Goal: Transaction & Acquisition: Purchase product/service

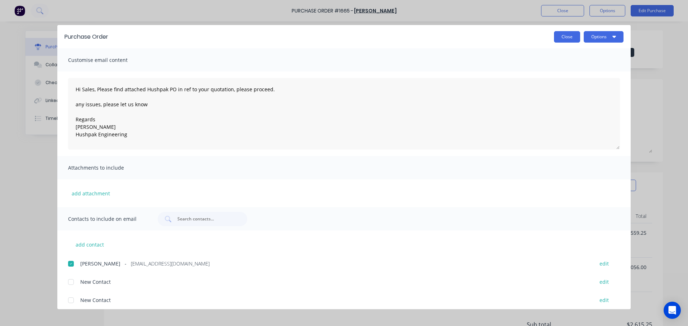
click at [571, 35] on button "Close" at bounding box center [567, 36] width 26 height 11
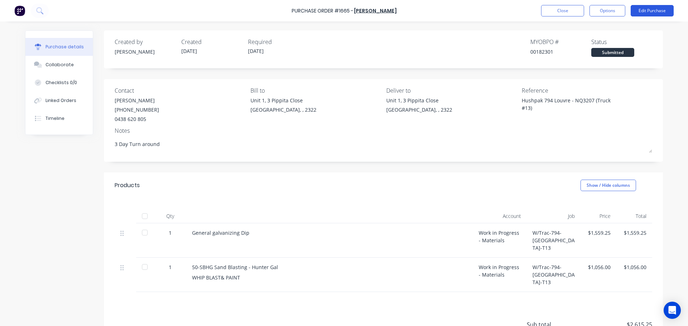
click at [648, 13] on button "Edit Purchase" at bounding box center [652, 10] width 43 height 11
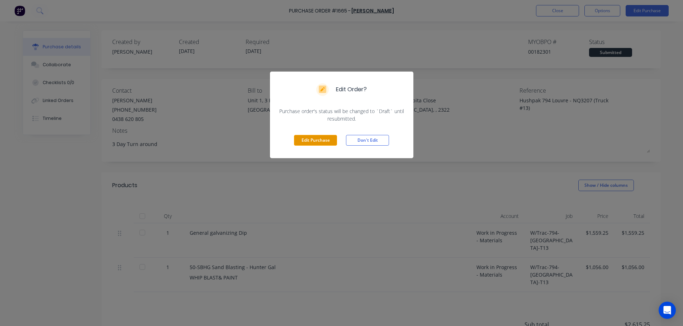
click at [326, 141] on button "Edit Purchase" at bounding box center [315, 140] width 43 height 11
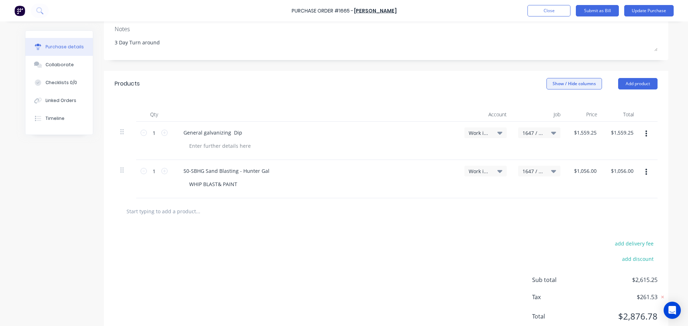
scroll to position [108, 0]
type textarea "x"
type input "1056.00"
click at [586, 171] on input "1056.00" at bounding box center [585, 171] width 26 height 10
type textarea "x"
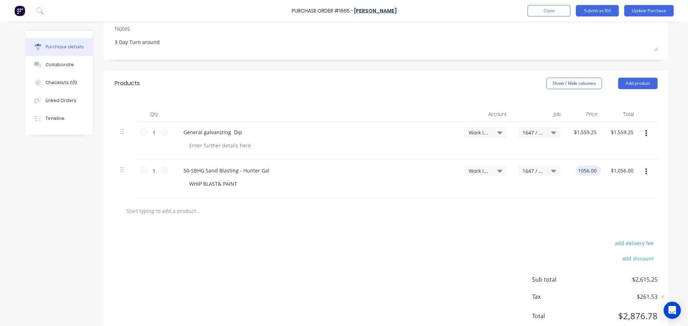
click at [586, 171] on input "1056.00" at bounding box center [587, 171] width 22 height 10
type input "1080.00"
type textarea "x"
type input "$1,080.00"
type input "1080.00"
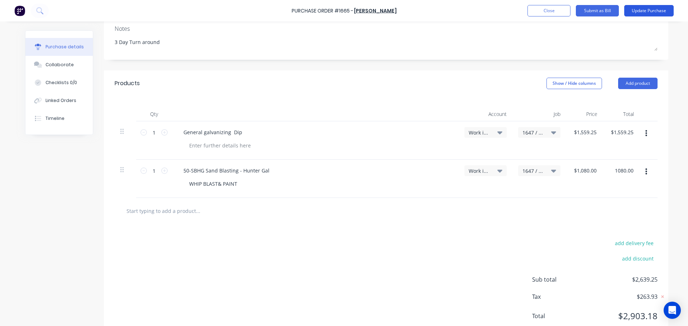
type textarea "x"
type input "$1,080.00"
click at [645, 12] on button "Update Purchase" at bounding box center [648, 10] width 49 height 11
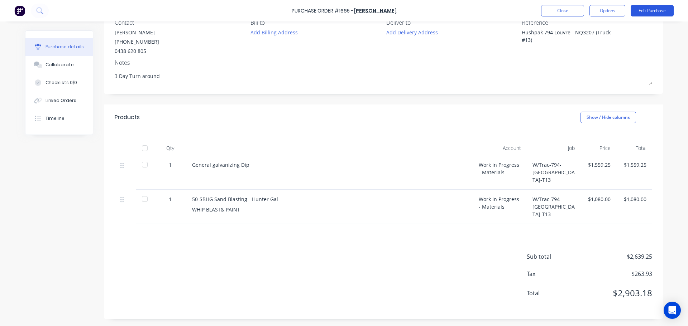
scroll to position [0, 0]
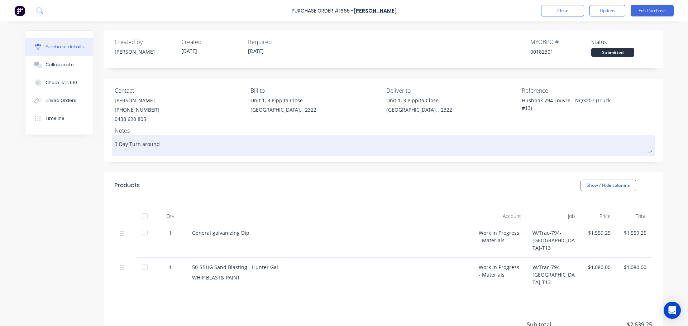
click at [529, 149] on textarea "3 Day Turn around" at bounding box center [384, 145] width 538 height 16
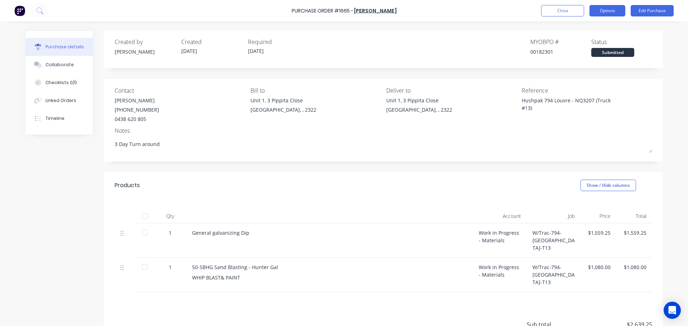
click at [614, 12] on button "Options" at bounding box center [608, 10] width 36 height 11
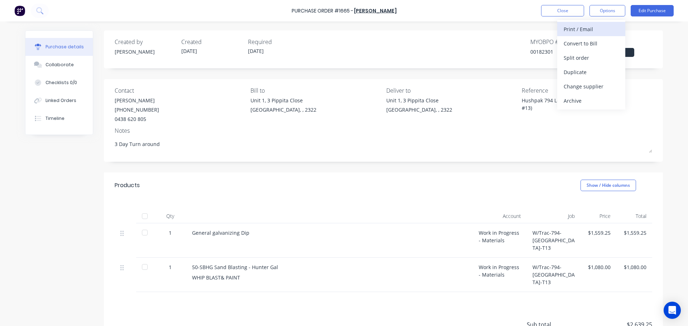
click at [583, 28] on div "Print / Email" at bounding box center [591, 29] width 55 height 10
click at [577, 42] on div "With pricing" at bounding box center [591, 43] width 55 height 10
type textarea "x"
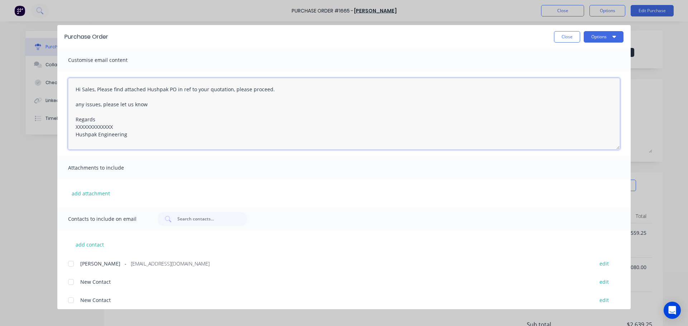
drag, startPoint x: 115, startPoint y: 127, endPoint x: 74, endPoint y: 123, distance: 41.1
click at [74, 123] on textarea "Hi Sales, Please find attached Hushpak PO in ref to your quotation, please proc…" at bounding box center [344, 114] width 552 height 72
click at [123, 128] on textarea "Hi Sales, Please find attached Hushpak PO in ref to your quotation, please proc…" at bounding box center [344, 114] width 552 height 72
drag, startPoint x: 115, startPoint y: 128, endPoint x: 75, endPoint y: 125, distance: 40.2
click at [75, 125] on textarea "Hi Sales, Please find attached Hushpak PO in ref to your quotation, please proc…" at bounding box center [344, 114] width 552 height 72
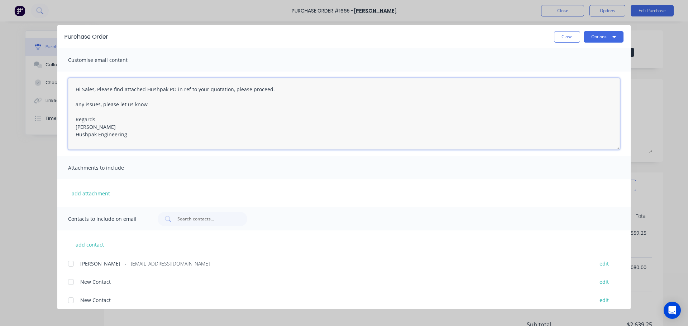
click at [70, 267] on div at bounding box center [71, 264] width 14 height 14
type textarea "Hi Sales, Please find attached Hushpak PO in ref to your quotation, please proc…"
click at [600, 38] on button "Options" at bounding box center [604, 36] width 40 height 11
click at [569, 82] on div "Email" at bounding box center [589, 83] width 55 height 10
click at [597, 39] on button "Options" at bounding box center [604, 36] width 40 height 11
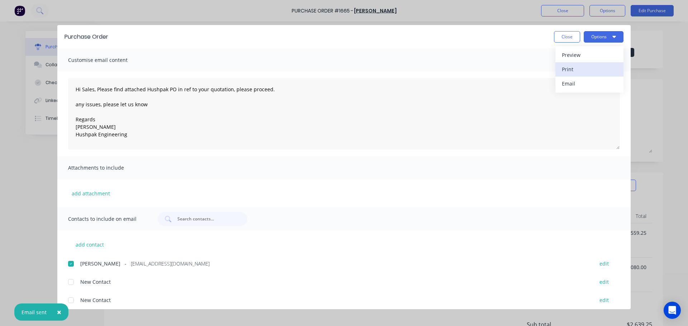
click at [571, 67] on div "Print" at bounding box center [589, 69] width 55 height 10
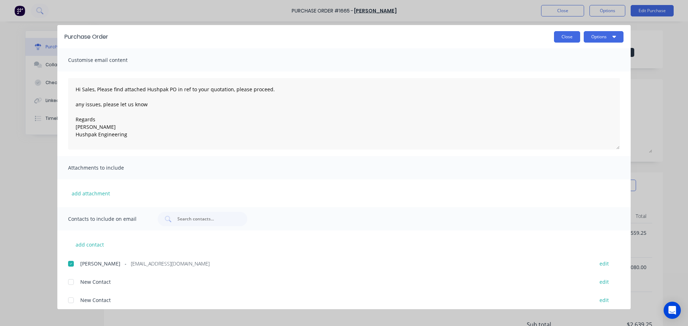
click at [572, 39] on button "Close" at bounding box center [567, 36] width 26 height 11
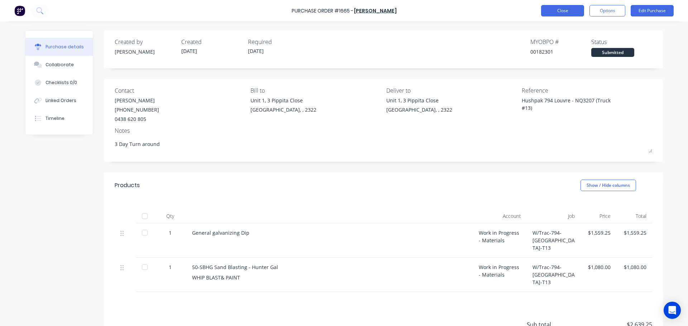
click at [557, 15] on button "Close" at bounding box center [562, 10] width 43 height 11
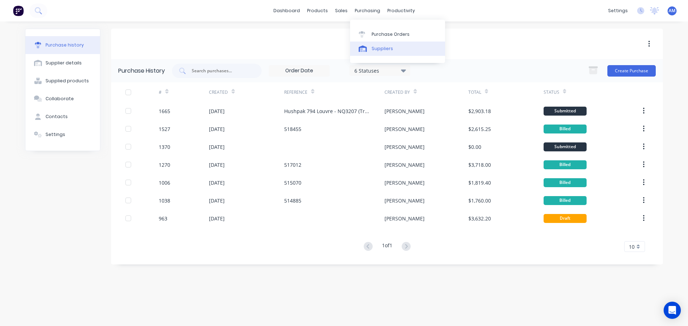
click at [388, 47] on div "Suppliers" at bounding box center [383, 49] width 22 height 6
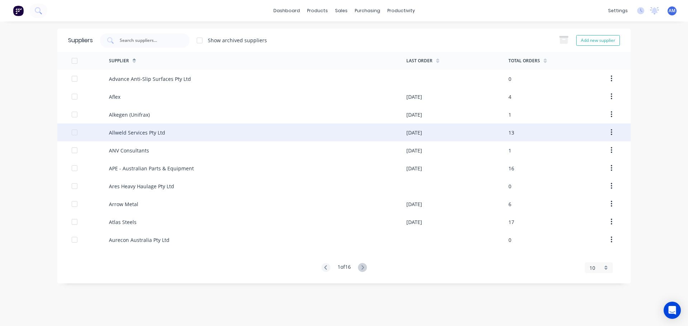
click at [120, 130] on div "Allweld Services Pty Ltd" at bounding box center [137, 133] width 56 height 8
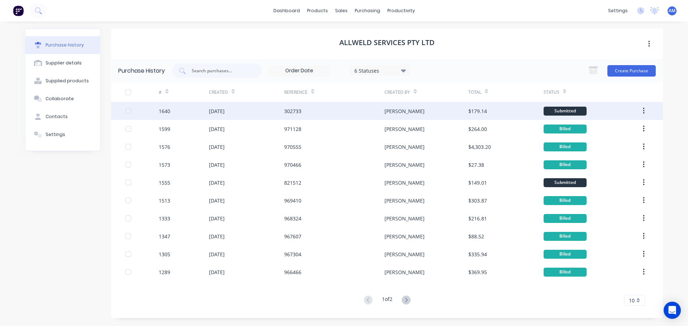
click at [382, 109] on div "302733" at bounding box center [334, 111] width 100 height 18
type textarea "x"
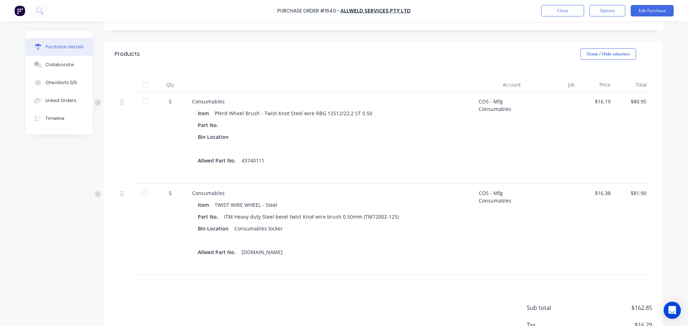
scroll to position [143, 0]
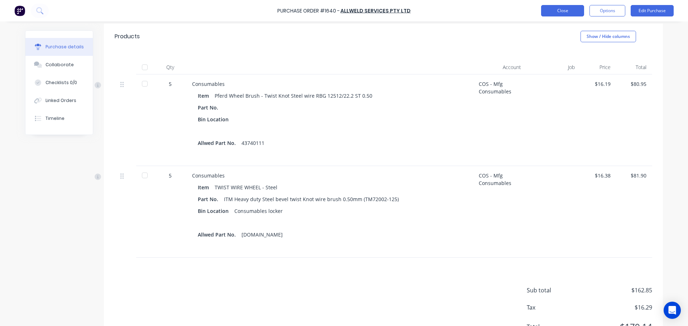
click at [568, 14] on button "Close" at bounding box center [562, 10] width 43 height 11
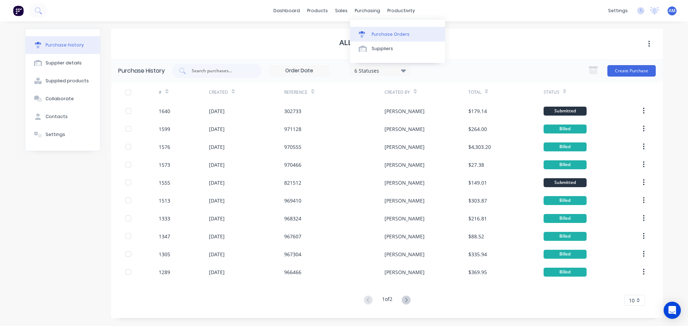
click at [388, 35] on div "Purchase Orders" at bounding box center [391, 34] width 38 height 6
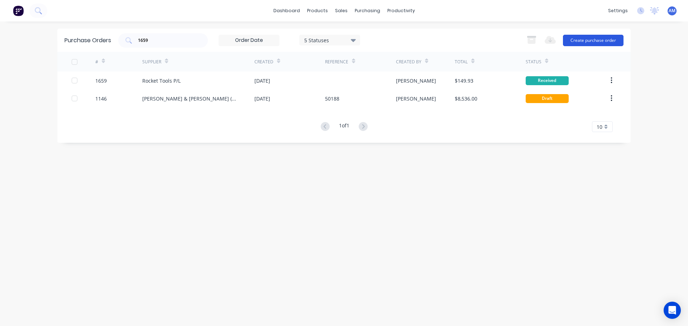
click at [591, 41] on button "Create purchase order" at bounding box center [593, 40] width 61 height 11
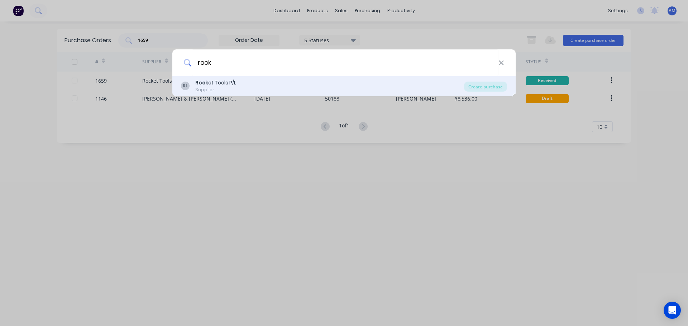
type input "rock"
click at [228, 82] on div "Rock et Tools P/L" at bounding box center [215, 83] width 41 height 8
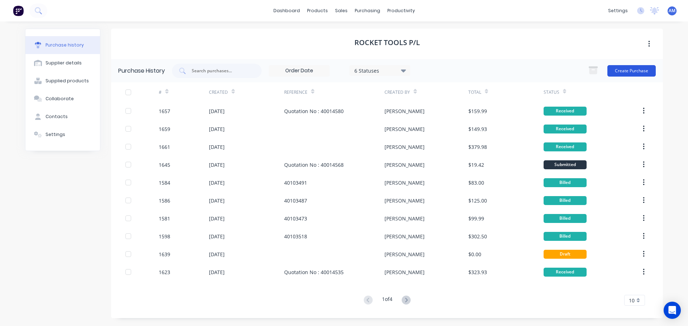
click at [639, 69] on button "Create Purchase" at bounding box center [631, 70] width 48 height 11
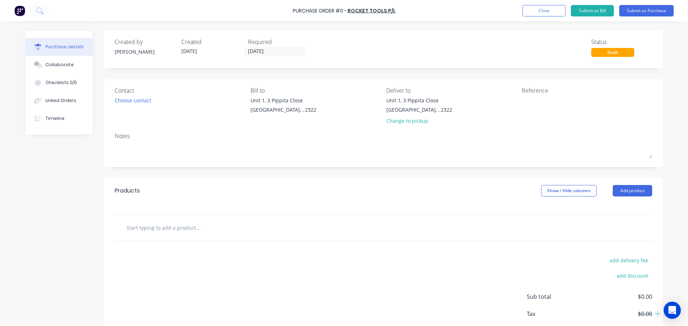
click at [192, 226] on input "text" at bounding box center [197, 228] width 143 height 14
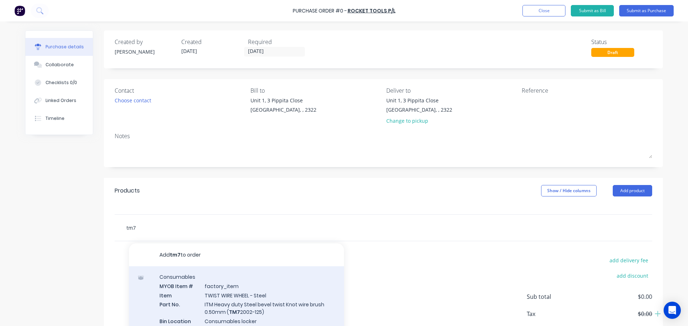
type input "tm7"
click at [249, 304] on div "Consumables MYOB Item # factory_item Item TWIST WIRE WHEEL - Steel Part No. ITM…" at bounding box center [236, 325] width 215 height 117
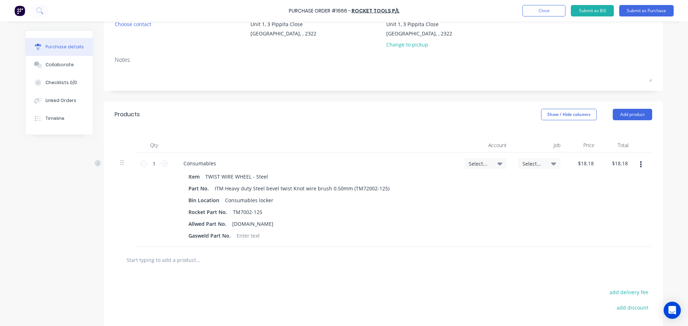
scroll to position [108, 0]
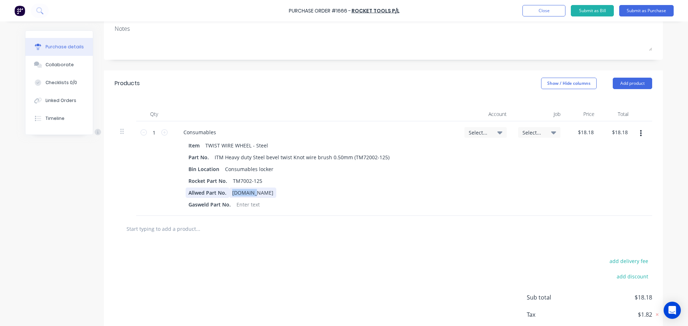
drag, startPoint x: 252, startPoint y: 194, endPoint x: 198, endPoint y: 196, distance: 54.2
click at [198, 196] on div "Allwed Part No. SP.TOOLS" at bounding box center [314, 193] width 257 height 10
drag, startPoint x: 223, startPoint y: 194, endPoint x: 177, endPoint y: 196, distance: 45.9
click at [178, 196] on div "Item TWIST WIRE WHEEL - Steel Part No. ITM Heavy duty Steel bevel twist Knot wi…" at bounding box center [315, 175] width 275 height 70
drag, startPoint x: 228, startPoint y: 207, endPoint x: 169, endPoint y: 208, distance: 58.8
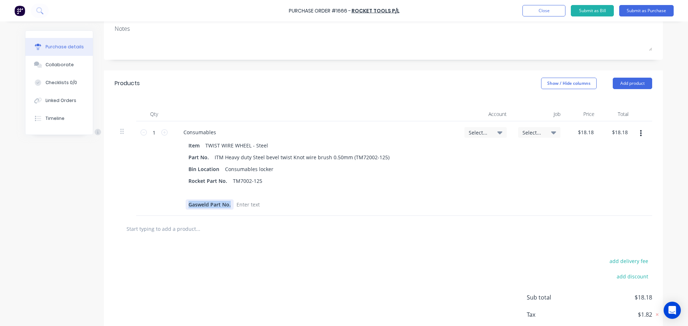
click at [172, 208] on div "Consumables Item TWIST WIRE WHEEL - Steel Part No. ITM Heavy duty Steel bevel t…" at bounding box center [315, 168] width 287 height 95
click at [161, 133] on icon at bounding box center [164, 132] width 6 height 6
type input "2"
type input "$36.36"
click at [161, 133] on icon at bounding box center [164, 132] width 6 height 6
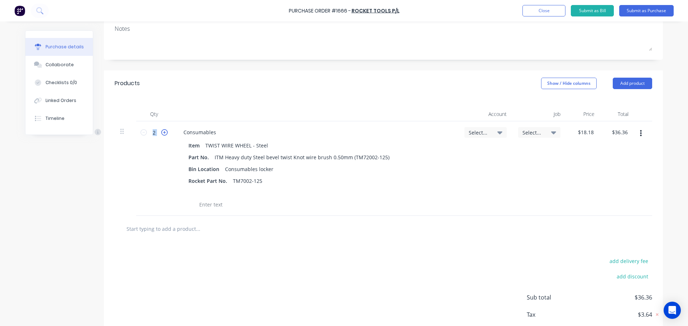
type input "3"
type input "$54.54"
click at [161, 133] on icon at bounding box center [164, 132] width 6 height 6
type input "4"
type input "$72.72"
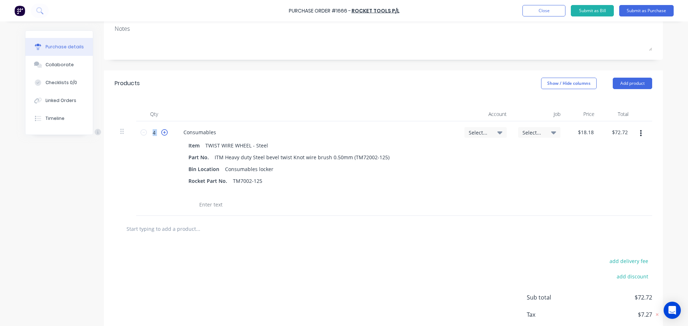
click at [161, 133] on icon at bounding box center [164, 132] width 6 height 6
type input "5"
type input "$90.90"
click at [497, 135] on icon at bounding box center [499, 133] width 5 height 8
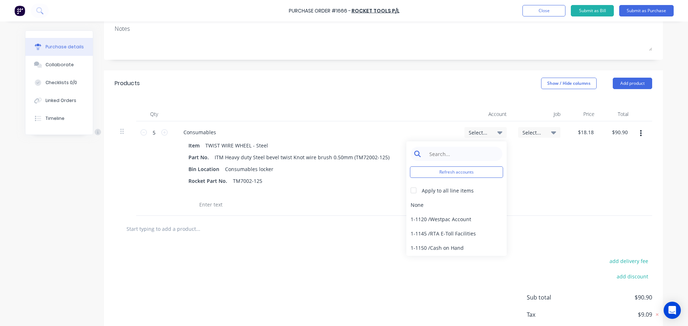
click at [463, 152] on input at bounding box center [461, 154] width 73 height 14
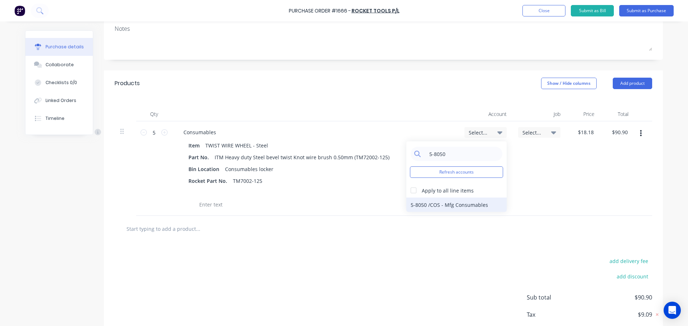
type input "5-8050"
click at [461, 206] on div "5-8050 / COS - Mfg Consumables" at bounding box center [456, 205] width 100 height 14
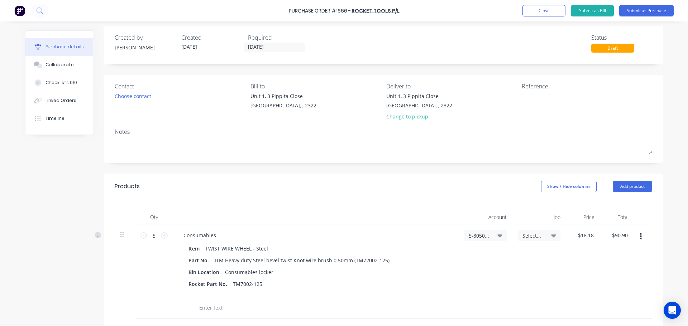
scroll to position [0, 0]
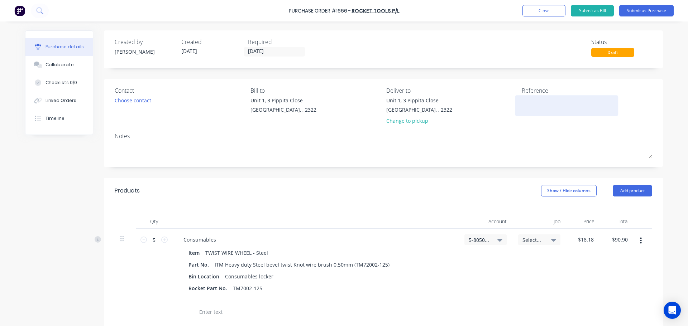
click at [525, 103] on textarea at bounding box center [567, 105] width 90 height 16
paste textarea "Quotation No : 40014592"
type textarea "x"
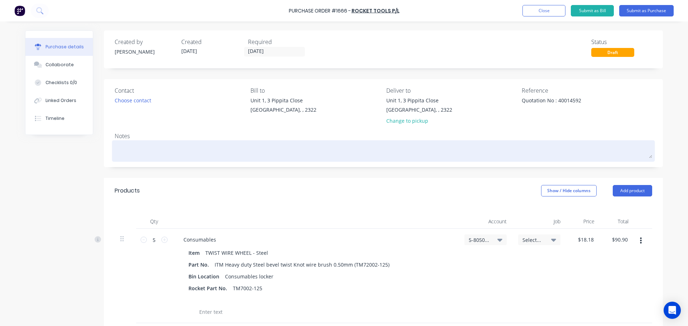
type textarea "Quotation No : 40014592"
type textarea "x"
type textarea "Quotation No : 40014592"
click at [124, 151] on textarea at bounding box center [384, 150] width 538 height 16
paste textarea "Quotation No : 40014592"
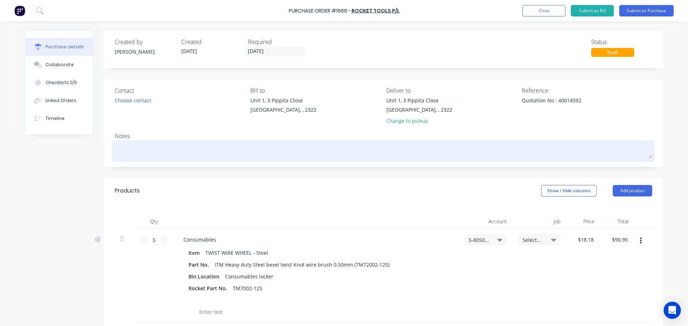
type textarea "x"
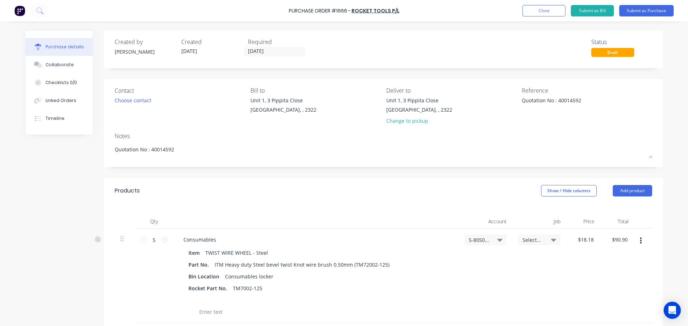
type textarea "Quotation No : 40014592"
type textarea "x"
type textarea "Quotation No : 40014592"
drag, startPoint x: 151, startPoint y: 100, endPoint x: 123, endPoint y: 98, distance: 28.4
click at [123, 98] on div "Choose contact" at bounding box center [180, 101] width 130 height 8
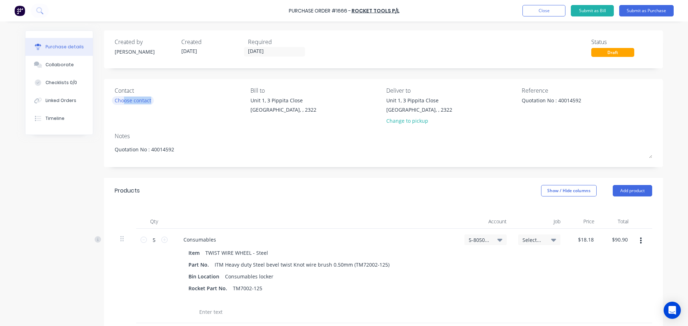
click at [123, 98] on div "Choose contact" at bounding box center [133, 101] width 37 height 8
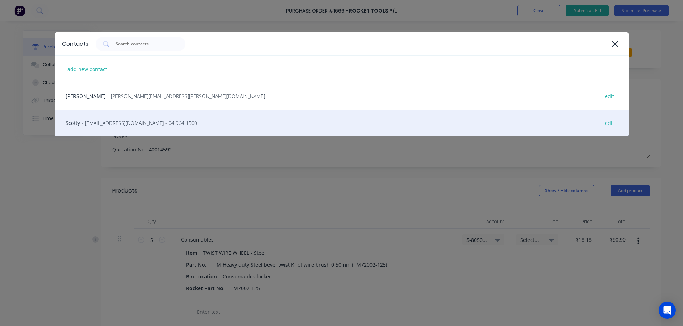
click at [124, 122] on span "- newcastlesales@tools.com.au - 04 964 1500" at bounding box center [139, 123] width 115 height 8
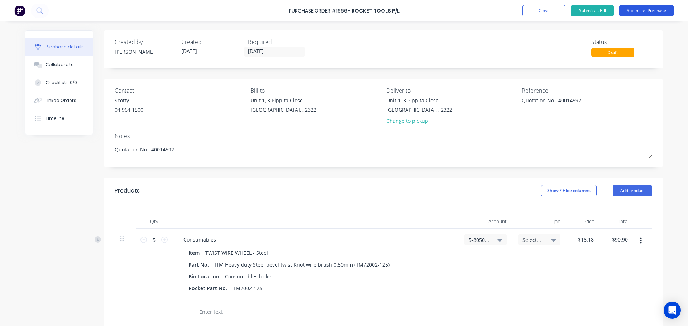
click at [642, 11] on button "Submit as Purchase" at bounding box center [646, 10] width 54 height 11
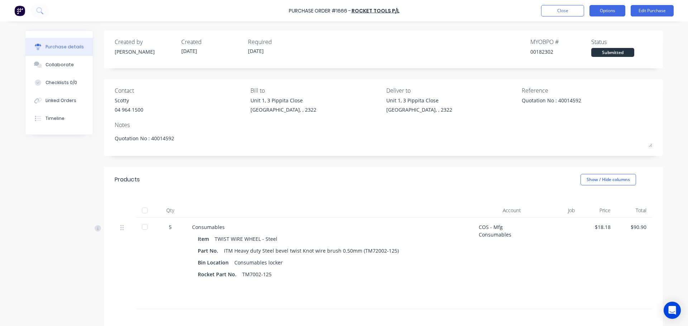
click at [607, 11] on button "Options" at bounding box center [608, 10] width 36 height 11
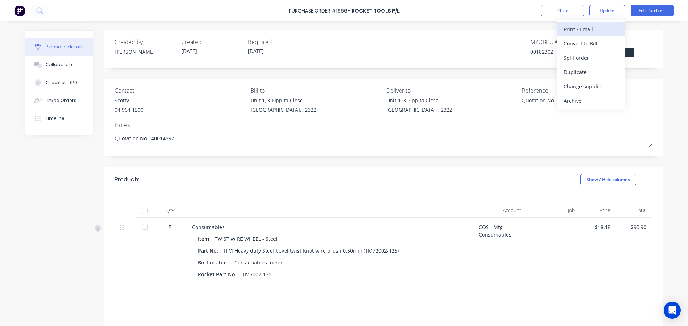
click at [585, 32] on div "Print / Email" at bounding box center [591, 29] width 55 height 10
click at [578, 44] on div "With pricing" at bounding box center [591, 43] width 55 height 10
type textarea "x"
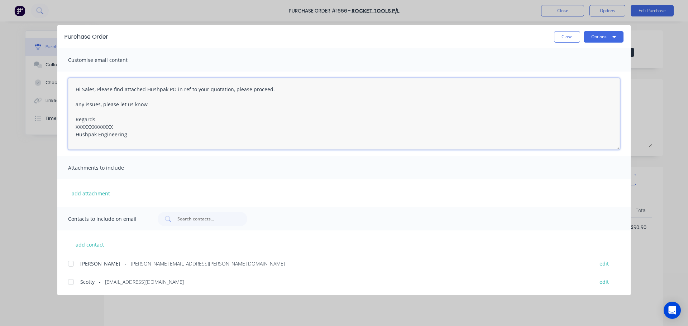
drag, startPoint x: 122, startPoint y: 128, endPoint x: 66, endPoint y: 130, distance: 55.6
click at [66, 130] on div "Hi Sales, Please find attached Hushpak PO in ref to your quotation, please proc…" at bounding box center [343, 114] width 573 height 85
drag, startPoint x: 66, startPoint y: 283, endPoint x: 93, endPoint y: 280, distance: 27.1
click at [73, 283] on div at bounding box center [71, 282] width 14 height 14
type textarea "Hi Sales, Please find attached Hushpak PO in ref to your quotation, please proc…"
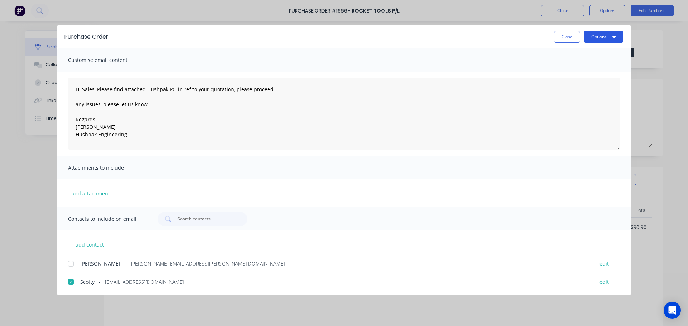
click at [599, 40] on button "Options" at bounding box center [604, 36] width 40 height 11
click at [575, 82] on div "Email" at bounding box center [589, 83] width 55 height 10
click at [596, 40] on button "Options" at bounding box center [604, 36] width 40 height 11
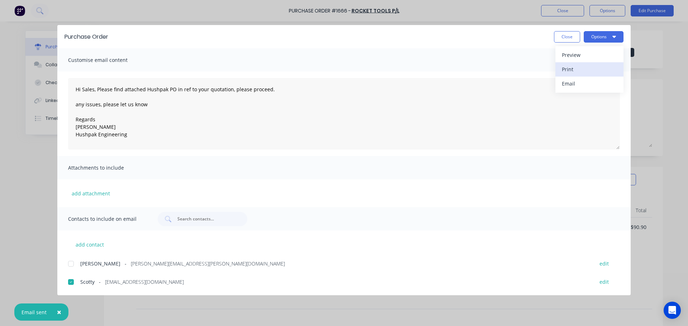
click at [569, 68] on div "Print" at bounding box center [589, 69] width 55 height 10
type textarea "x"
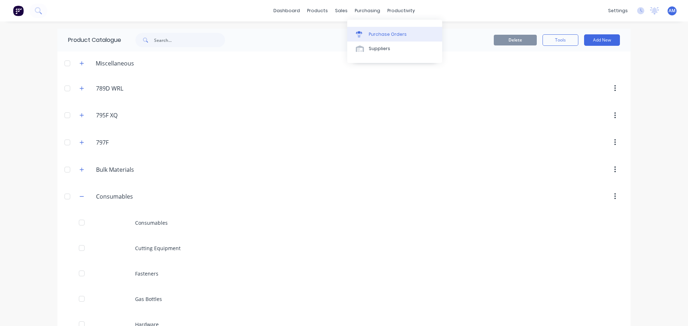
click at [385, 33] on div "Purchase Orders" at bounding box center [388, 34] width 38 height 6
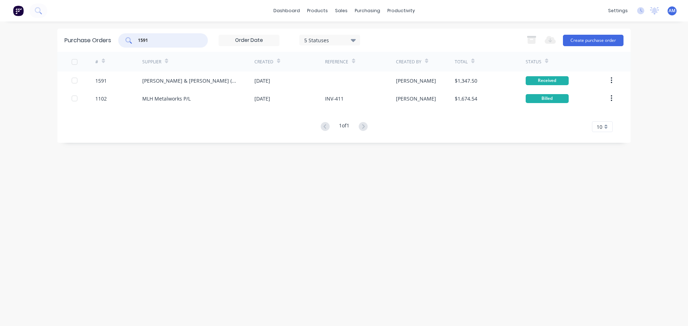
drag, startPoint x: 152, startPoint y: 39, endPoint x: 129, endPoint y: 39, distance: 23.3
click at [129, 39] on div "1591" at bounding box center [163, 40] width 90 height 14
type input "1656"
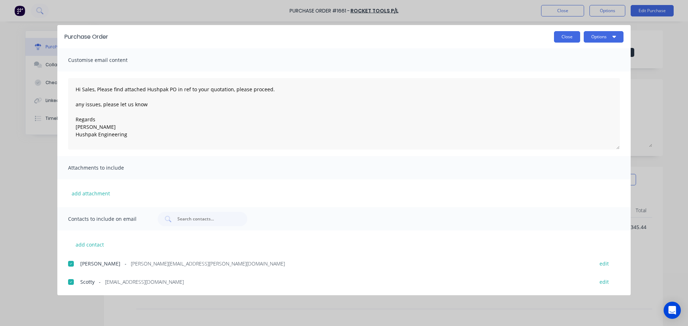
click at [562, 36] on button "Close" at bounding box center [567, 36] width 26 height 11
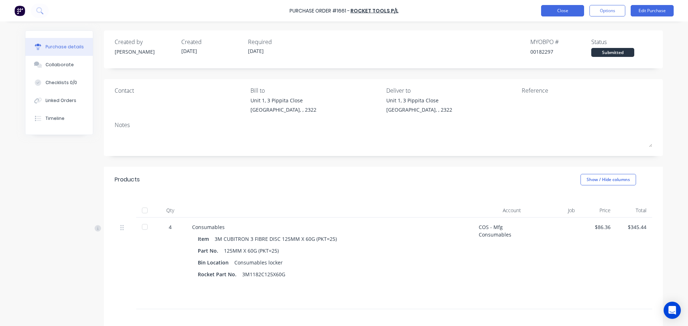
click at [555, 9] on button "Close" at bounding box center [562, 10] width 43 height 11
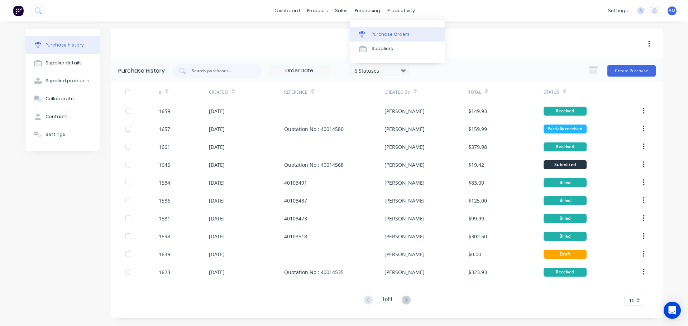
click at [382, 34] on div "Purchase Orders" at bounding box center [391, 34] width 38 height 6
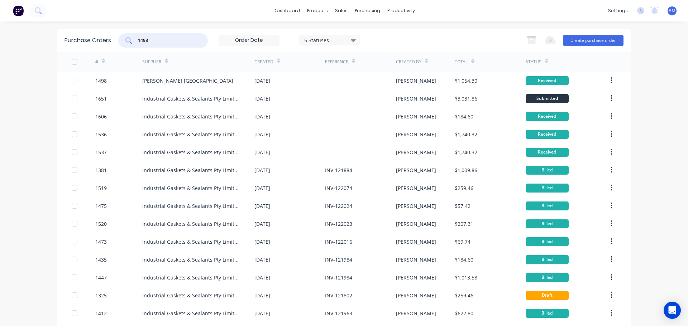
drag, startPoint x: 163, startPoint y: 41, endPoint x: 134, endPoint y: 40, distance: 29.1
click at [134, 40] on div "1498" at bounding box center [163, 40] width 90 height 14
type input "1657"
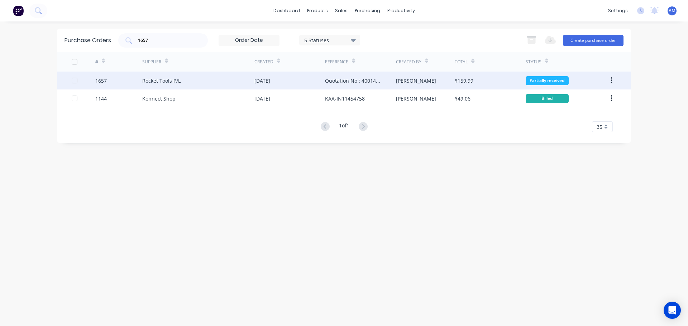
click at [176, 81] on div "Rocket Tools P/L" at bounding box center [161, 81] width 38 height 8
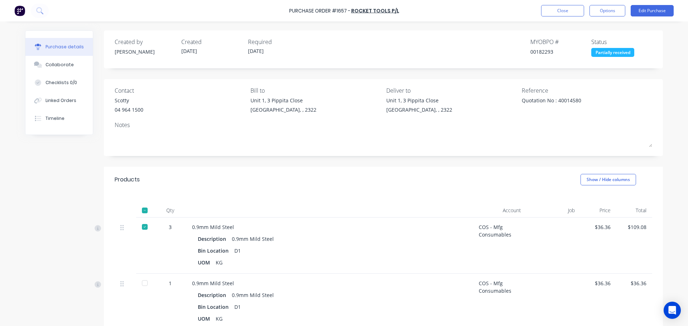
click at [141, 282] on div at bounding box center [145, 283] width 14 height 14
type textarea "x"
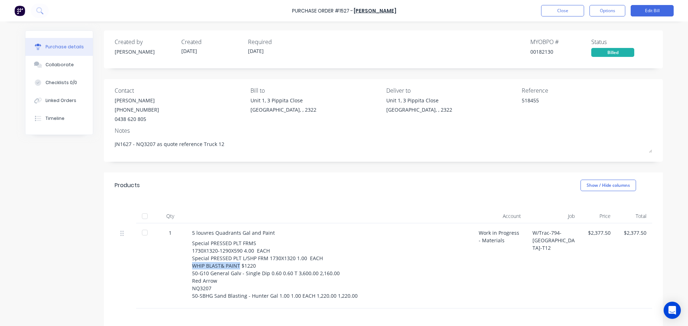
scroll to position [72, 0]
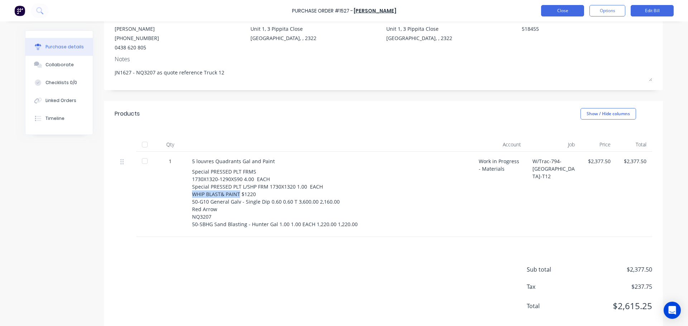
click at [571, 11] on button "Close" at bounding box center [562, 10] width 43 height 11
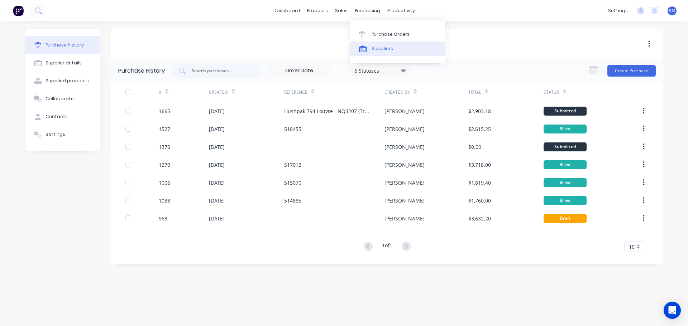
click at [385, 48] on div "Suppliers" at bounding box center [383, 49] width 22 height 6
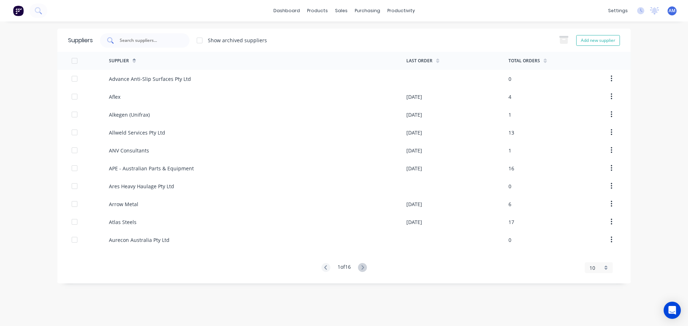
click at [168, 40] on input "text" at bounding box center [148, 40] width 59 height 7
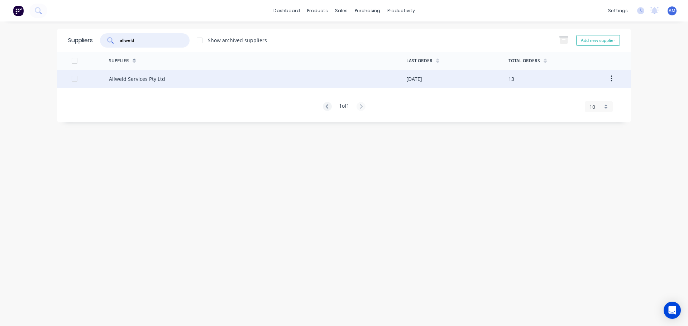
type input "allweld"
click at [416, 78] on div "02/10/25" at bounding box center [414, 79] width 16 height 8
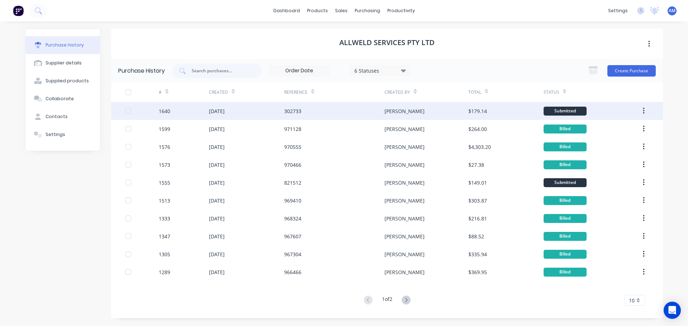
click at [486, 111] on div "$179.14" at bounding box center [477, 112] width 19 height 8
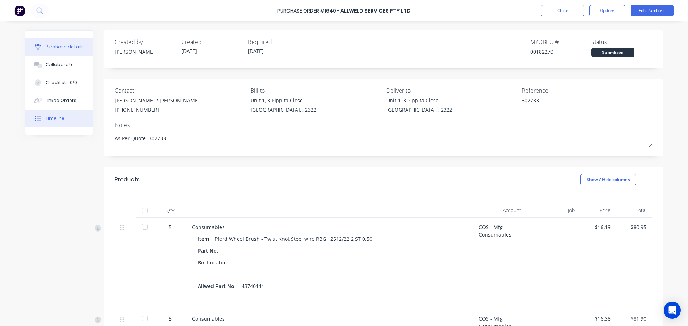
click at [49, 117] on div "Timeline" at bounding box center [55, 118] width 19 height 6
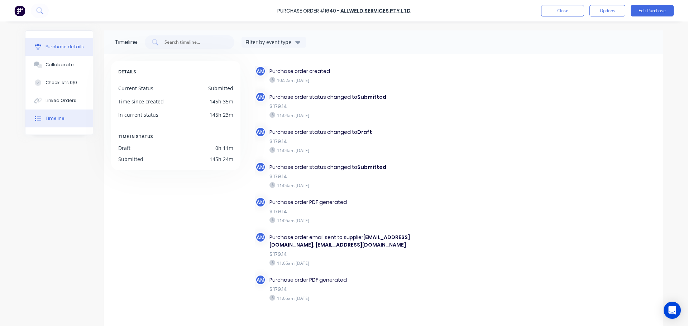
click at [53, 45] on div "Purchase details" at bounding box center [65, 47] width 38 height 6
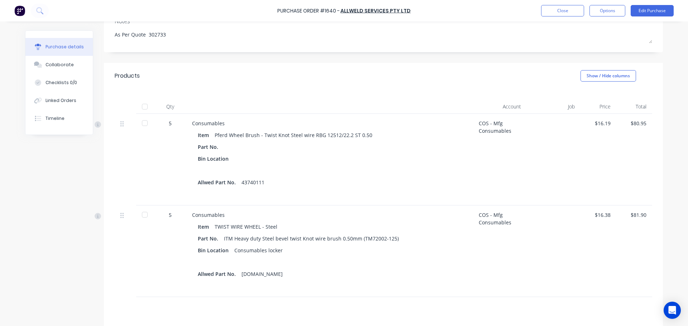
scroll to position [108, 0]
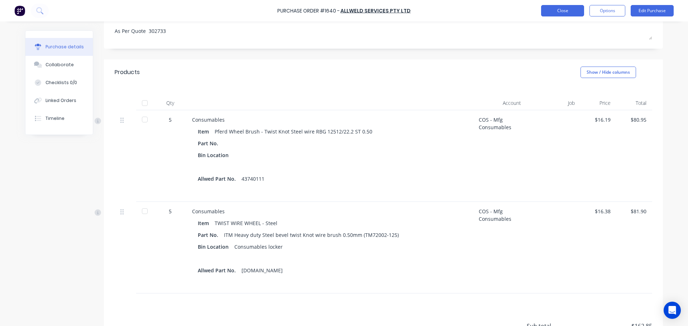
click at [558, 12] on button "Close" at bounding box center [562, 10] width 43 height 11
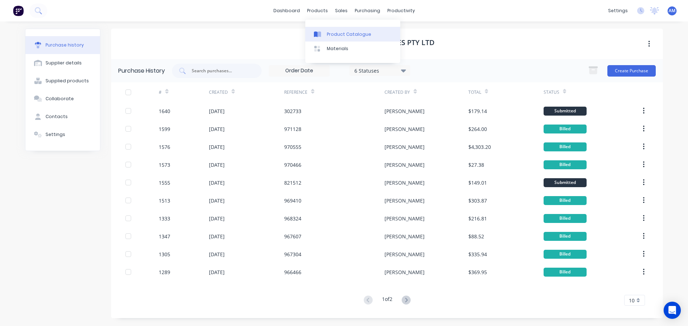
click at [342, 36] on div "Product Catalogue" at bounding box center [349, 34] width 44 height 6
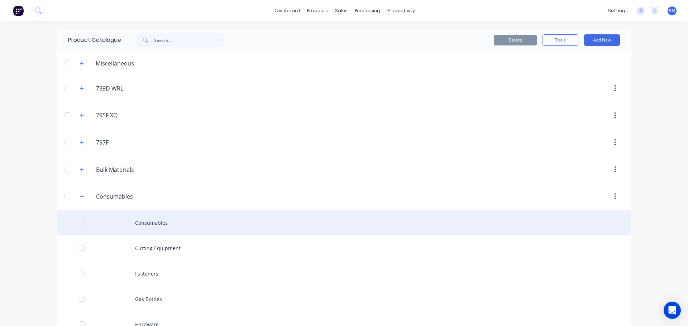
click at [146, 223] on div "Consumables" at bounding box center [343, 222] width 573 height 25
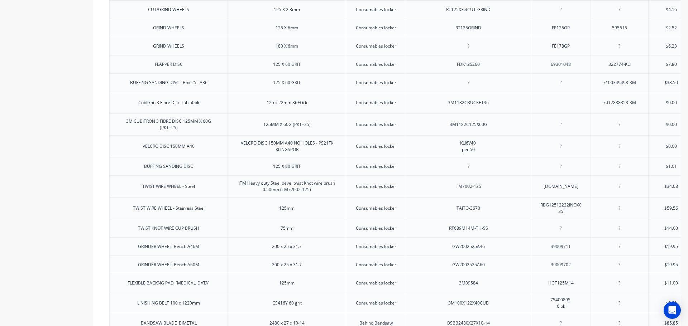
scroll to position [287, 0]
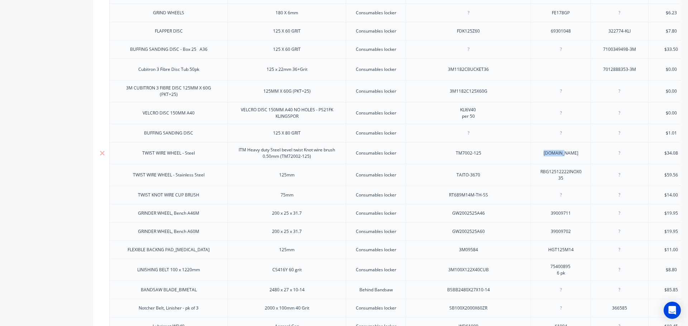
drag, startPoint x: 570, startPoint y: 158, endPoint x: 528, endPoint y: 158, distance: 41.9
click at [528, 158] on div "TWIST WIRE WHEEL - Steel ITM Heavy duty Steel bevel twist Knot wire brush 0.50m…" at bounding box center [524, 153] width 830 height 22
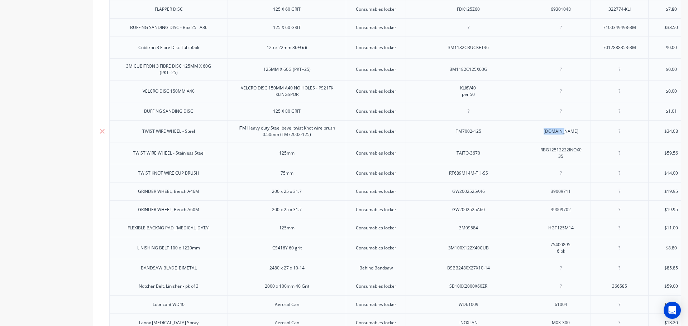
scroll to position [323, 0]
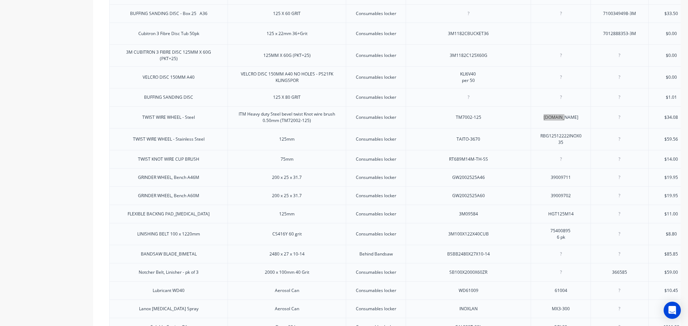
type textarea "x"
